Goal: Task Accomplishment & Management: Complete application form

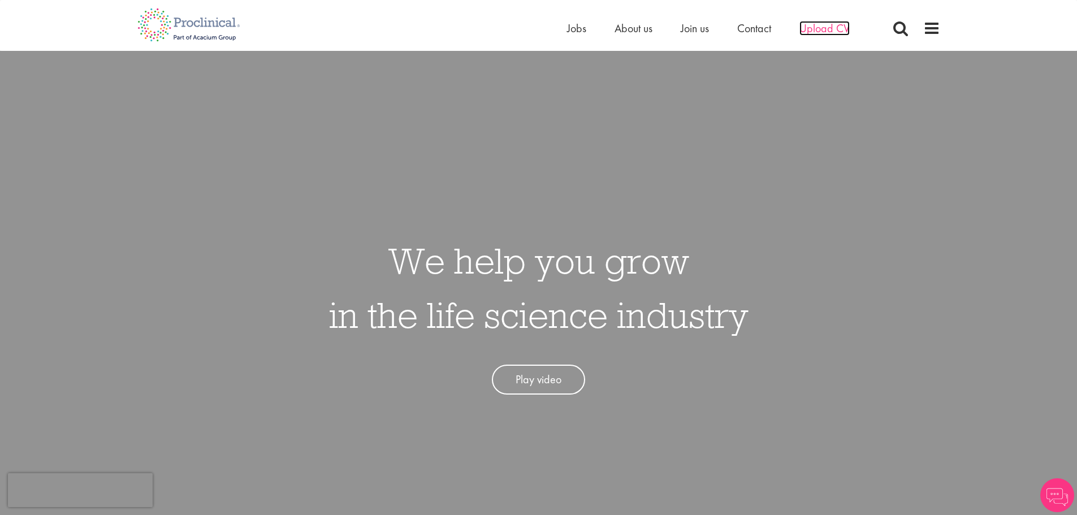
click at [821, 27] on span "Upload CV" at bounding box center [824, 28] width 50 height 15
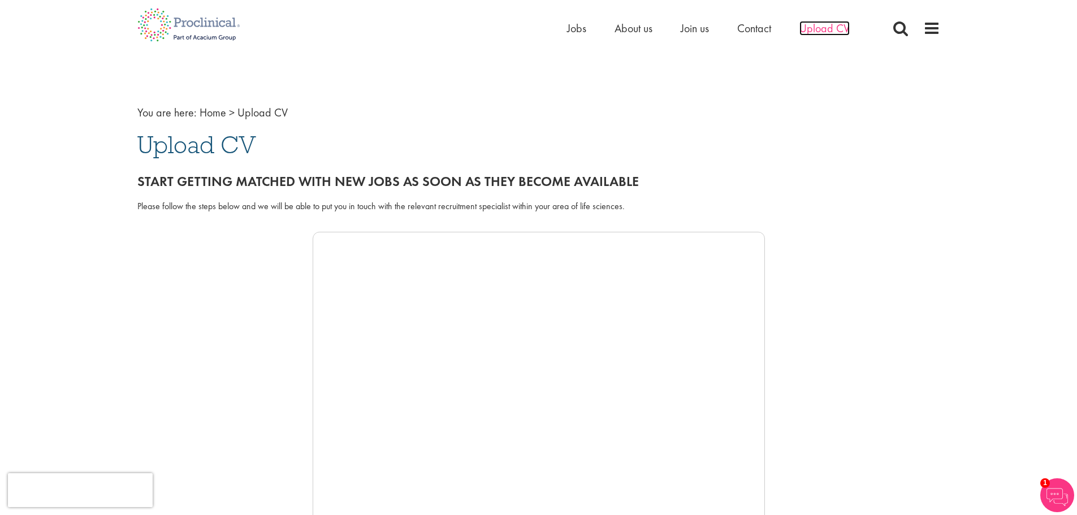
click at [810, 31] on span "Upload CV" at bounding box center [824, 28] width 50 height 15
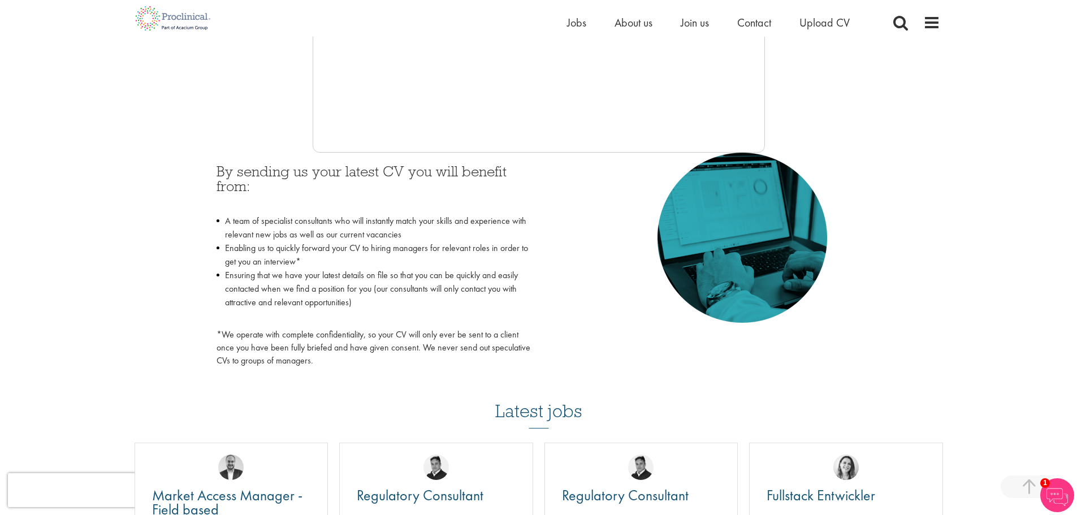
scroll to position [396, 0]
